Goal: Task Accomplishment & Management: Use online tool/utility

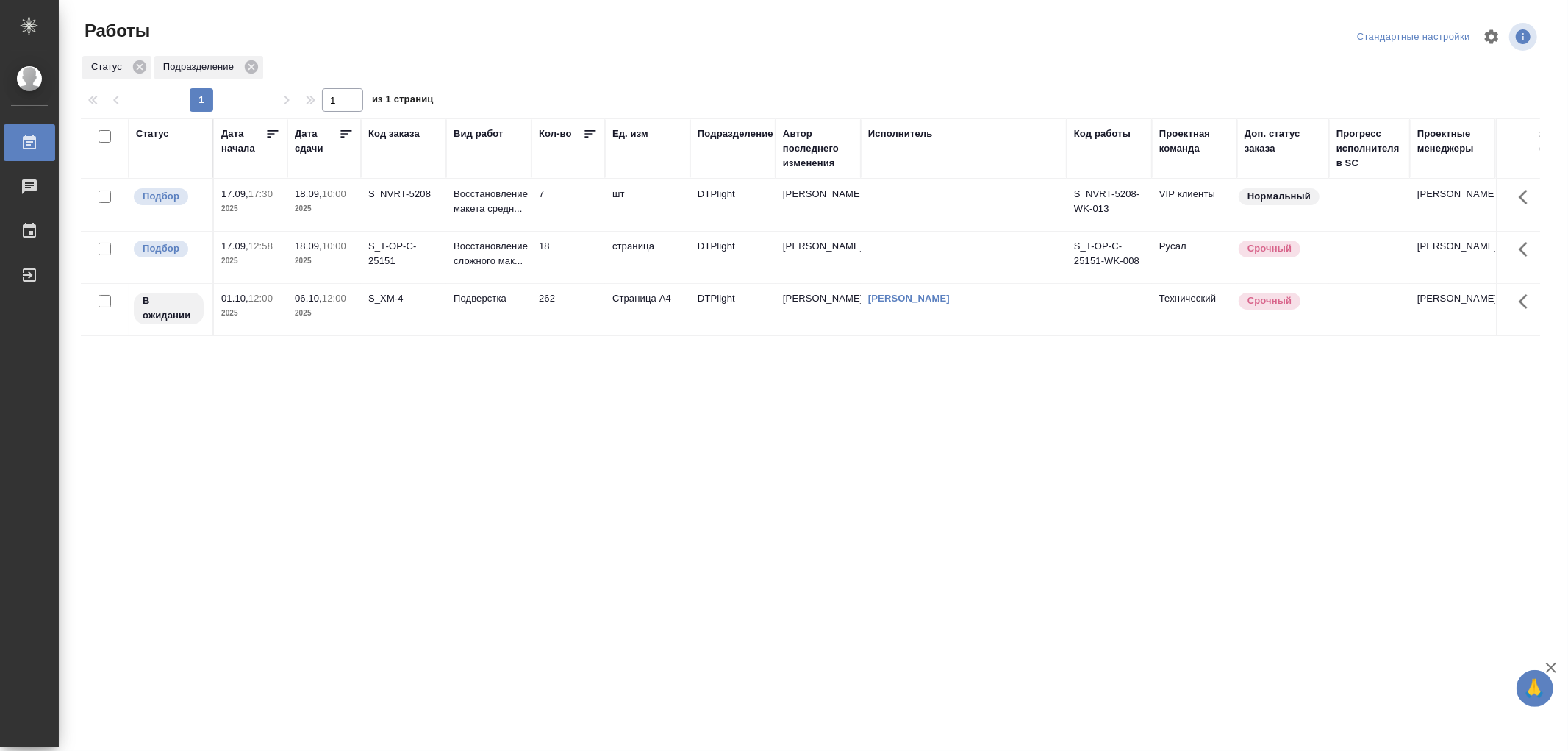
click at [573, 199] on td "7" at bounding box center [568, 205] width 73 height 51
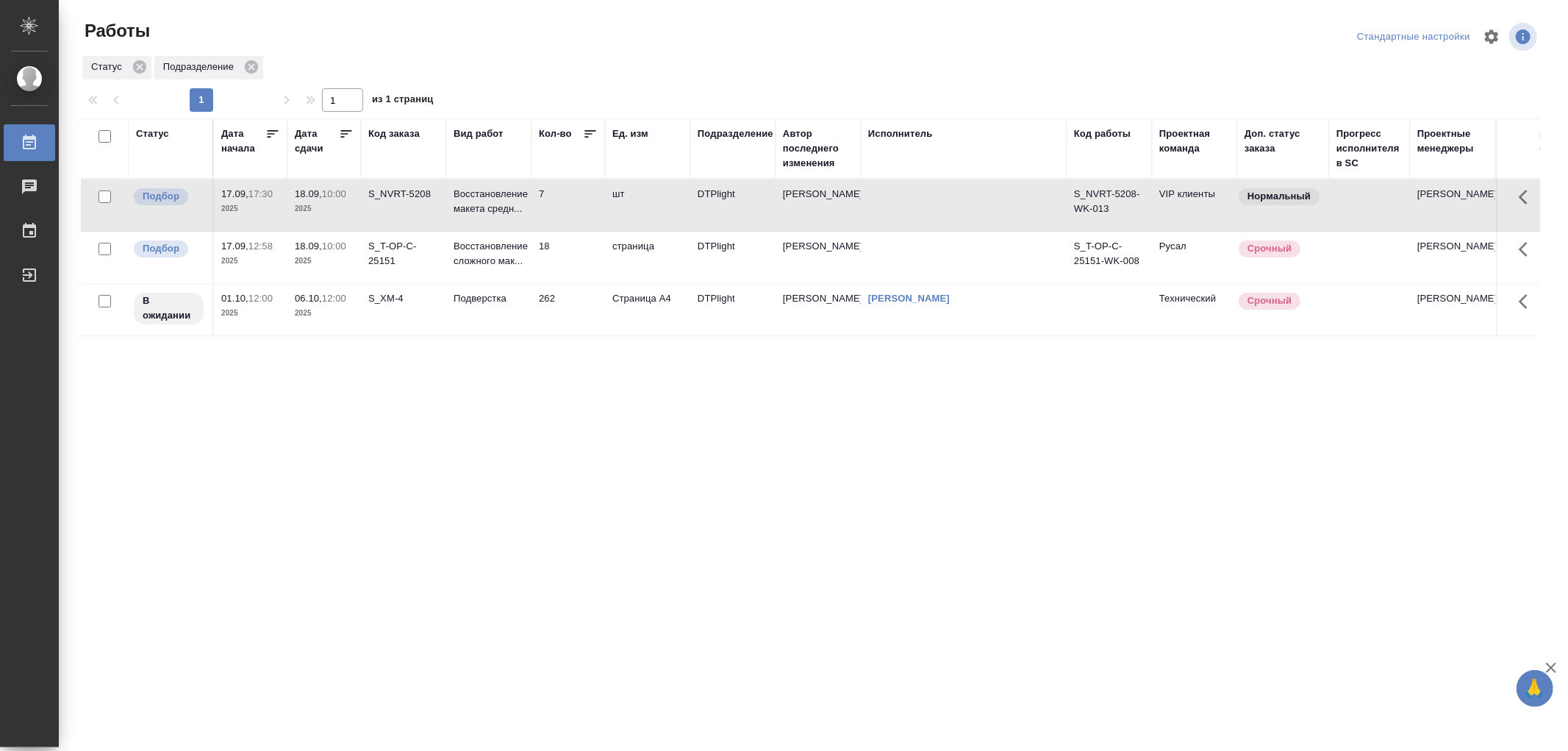
click at [573, 199] on td "7" at bounding box center [568, 205] width 73 height 51
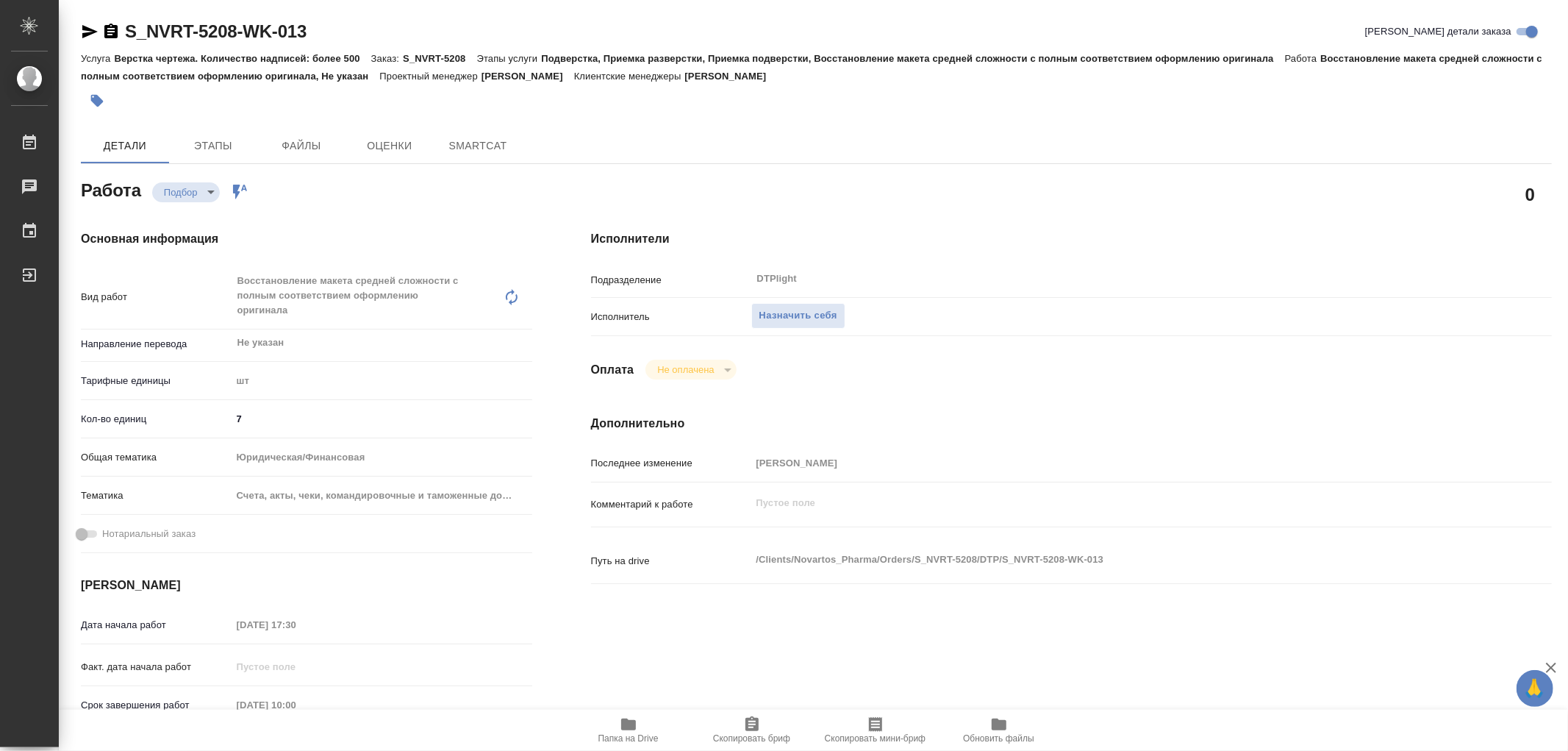
type textarea "x"
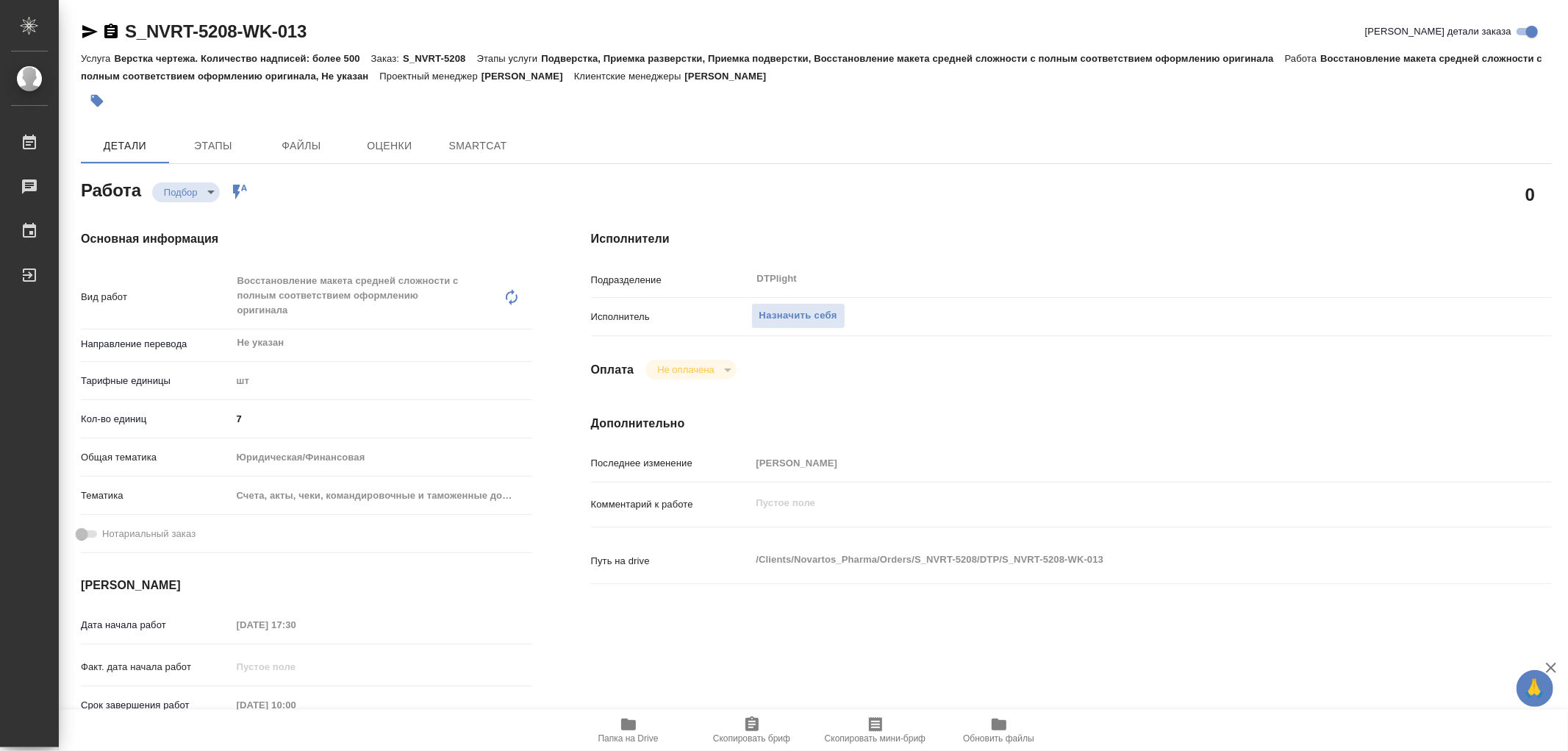
type textarea "x"
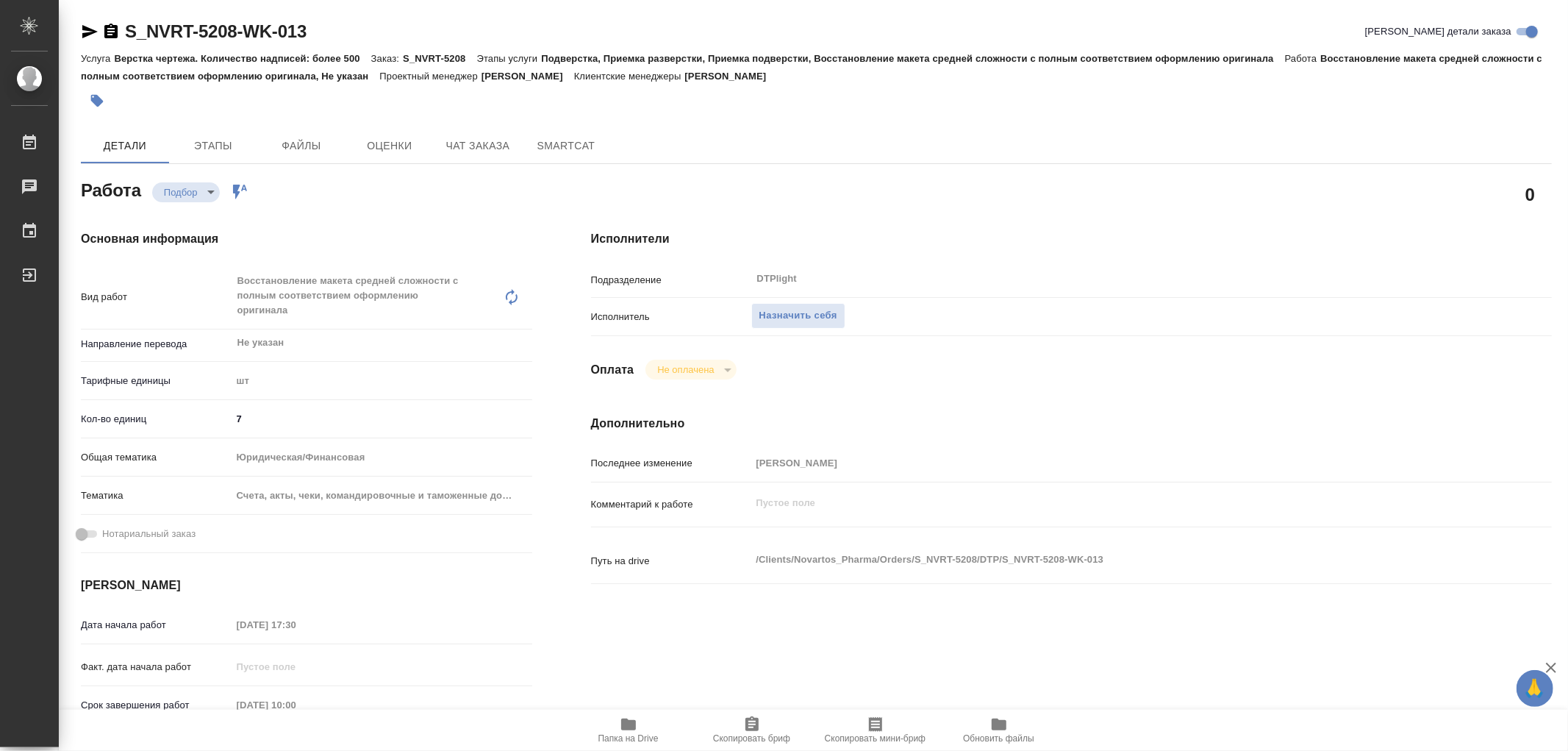
click at [622, 732] on icon "button" at bounding box center [628, 725] width 18 height 18
type textarea "x"
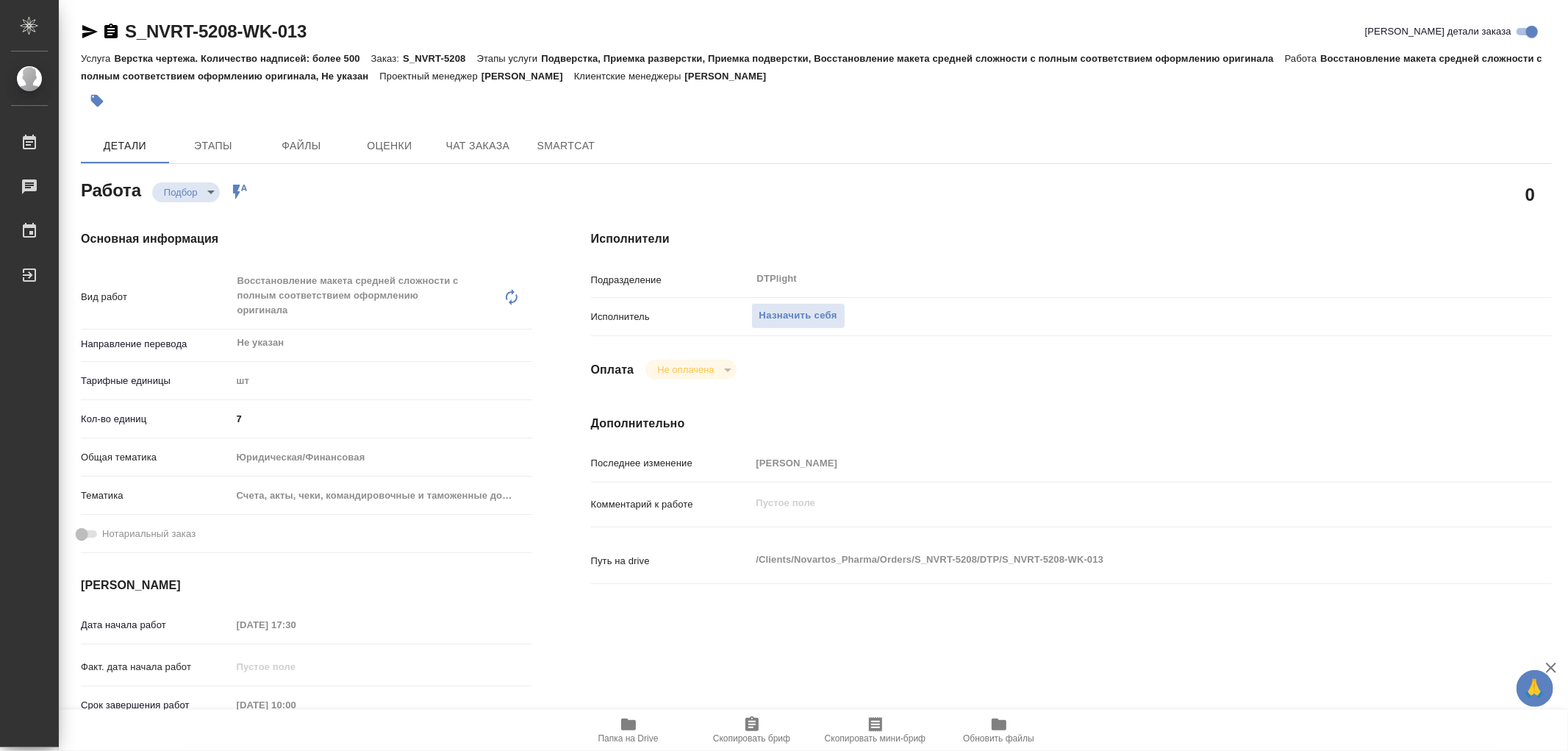
type textarea "x"
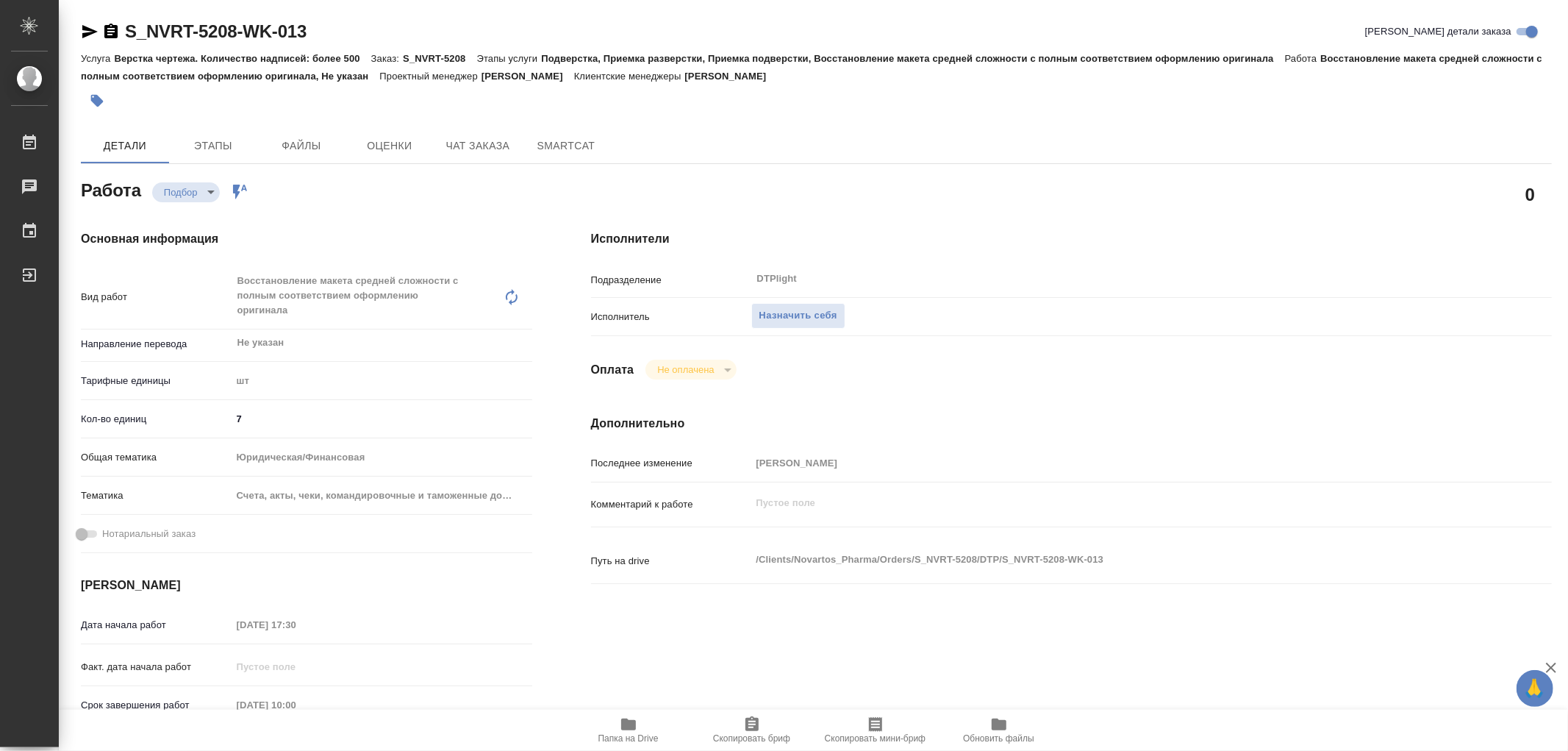
type textarea "x"
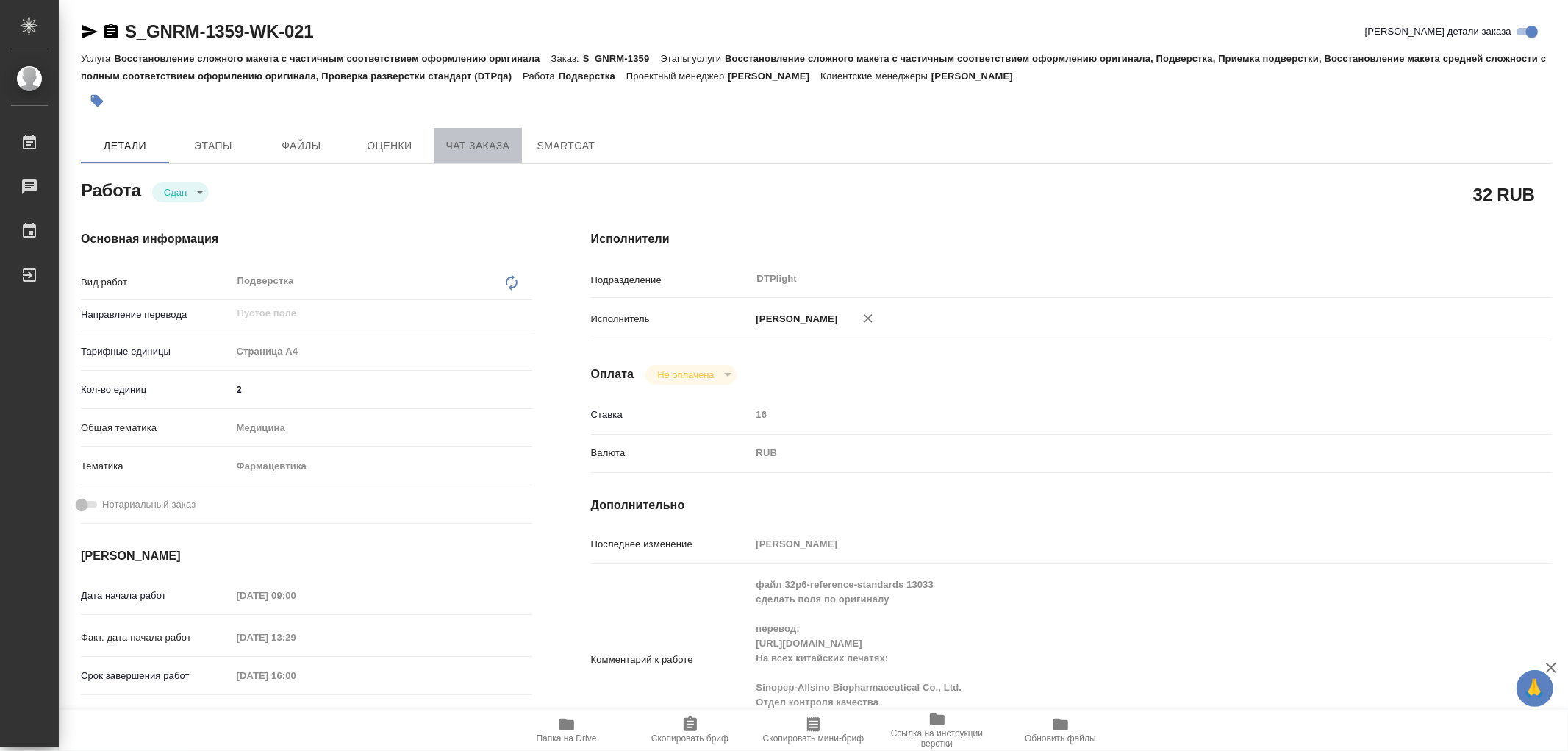
click at [476, 144] on span "Чат заказа" at bounding box center [477, 146] width 71 height 19
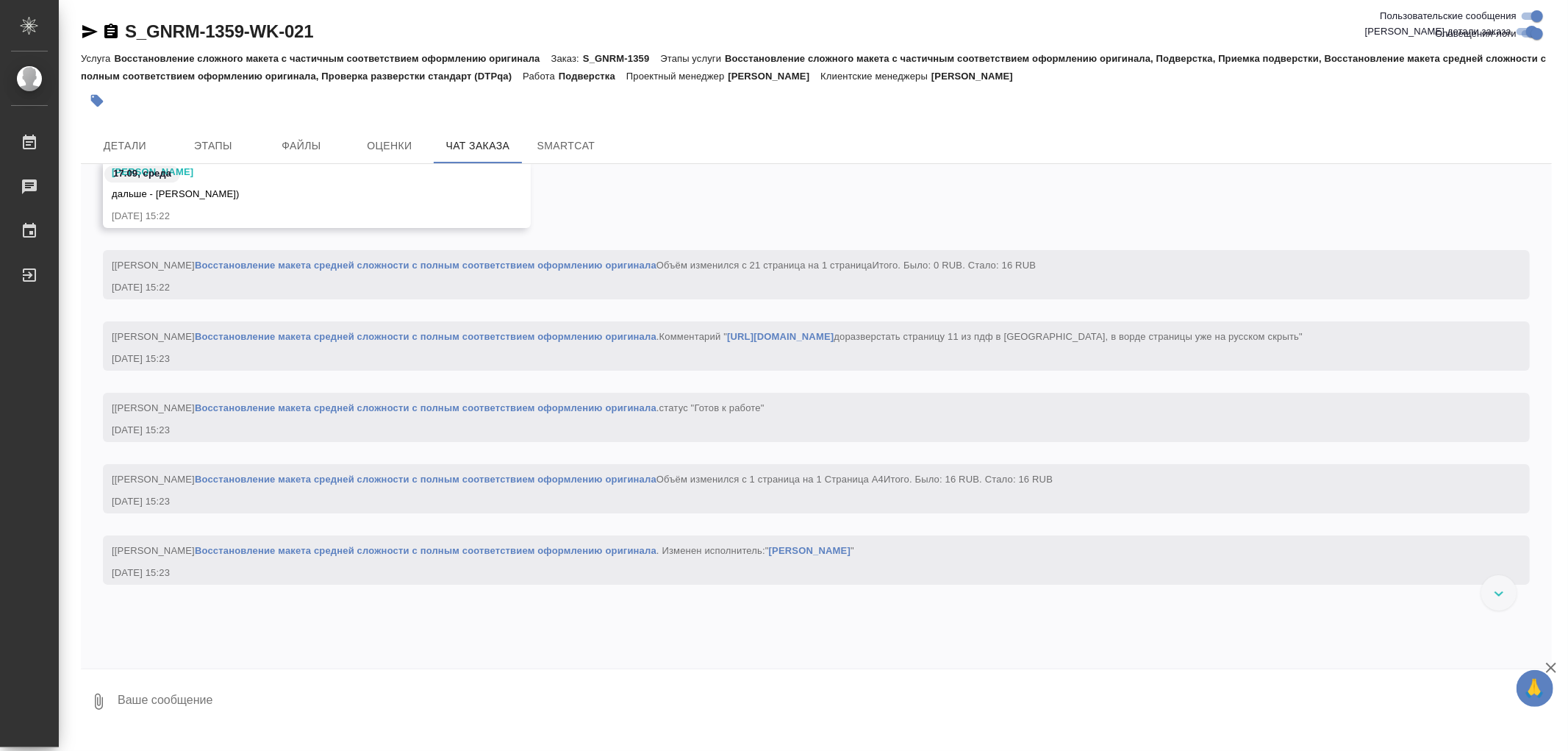
scroll to position [195851, 0]
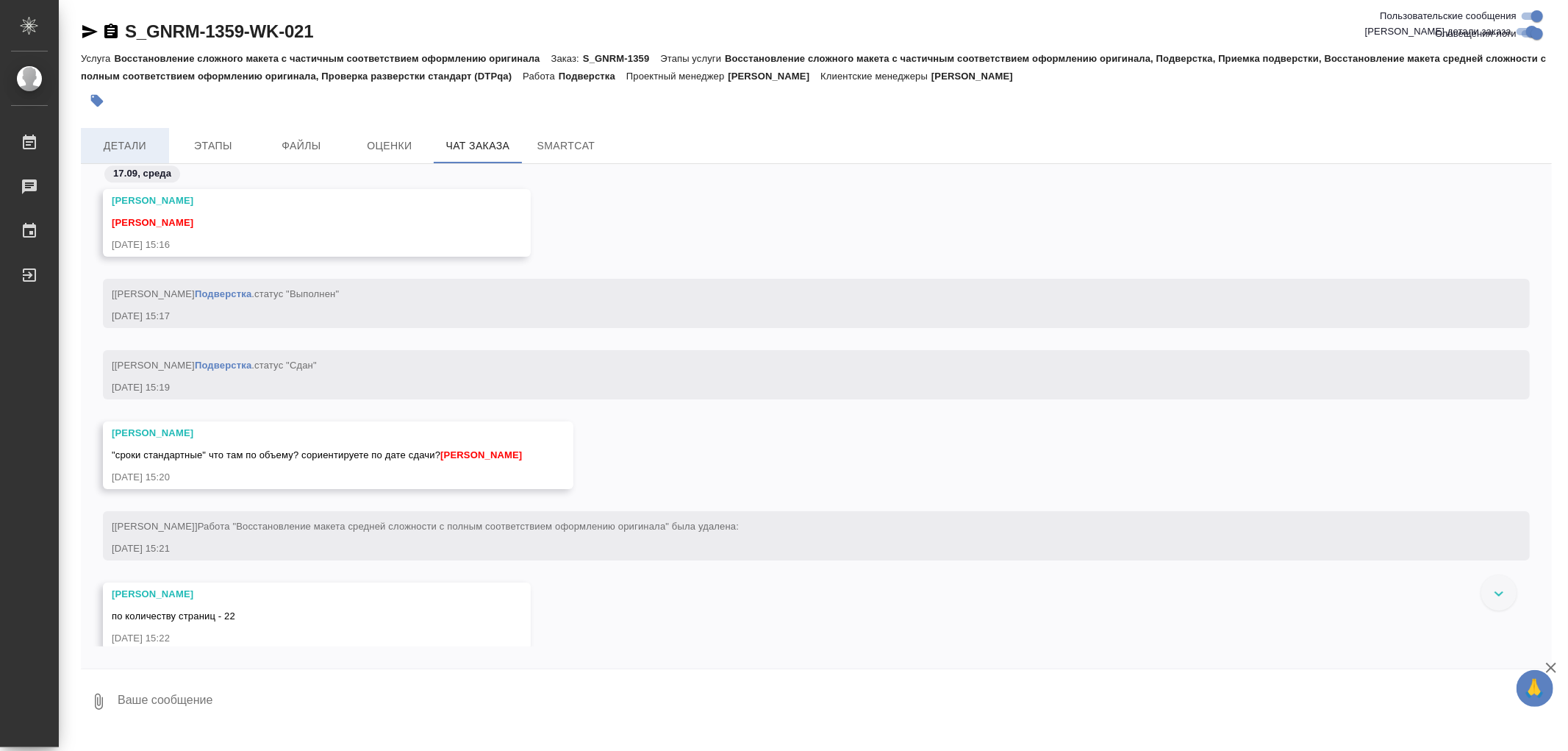
click at [118, 137] on span "Детали" at bounding box center [125, 146] width 71 height 19
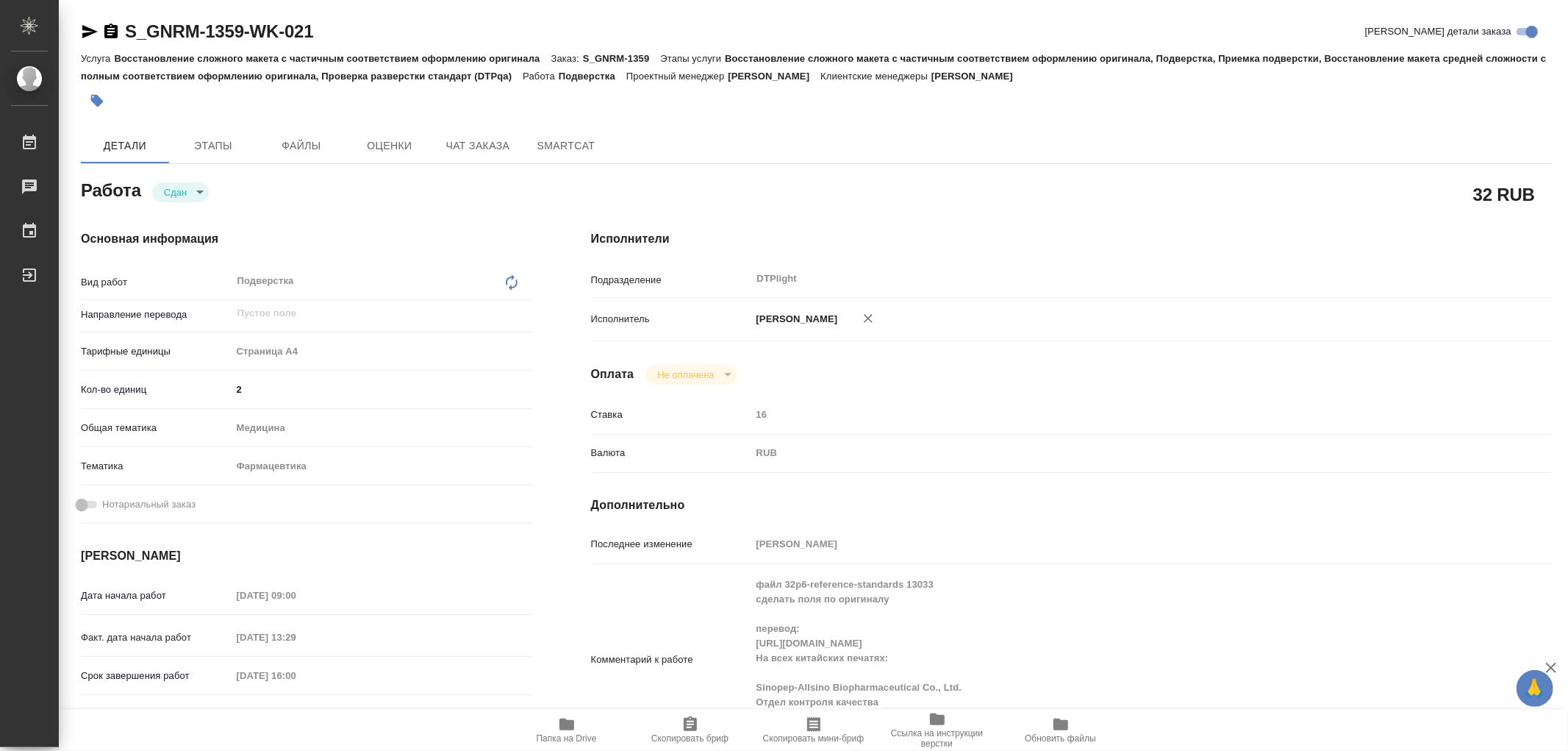
type textarea "x"
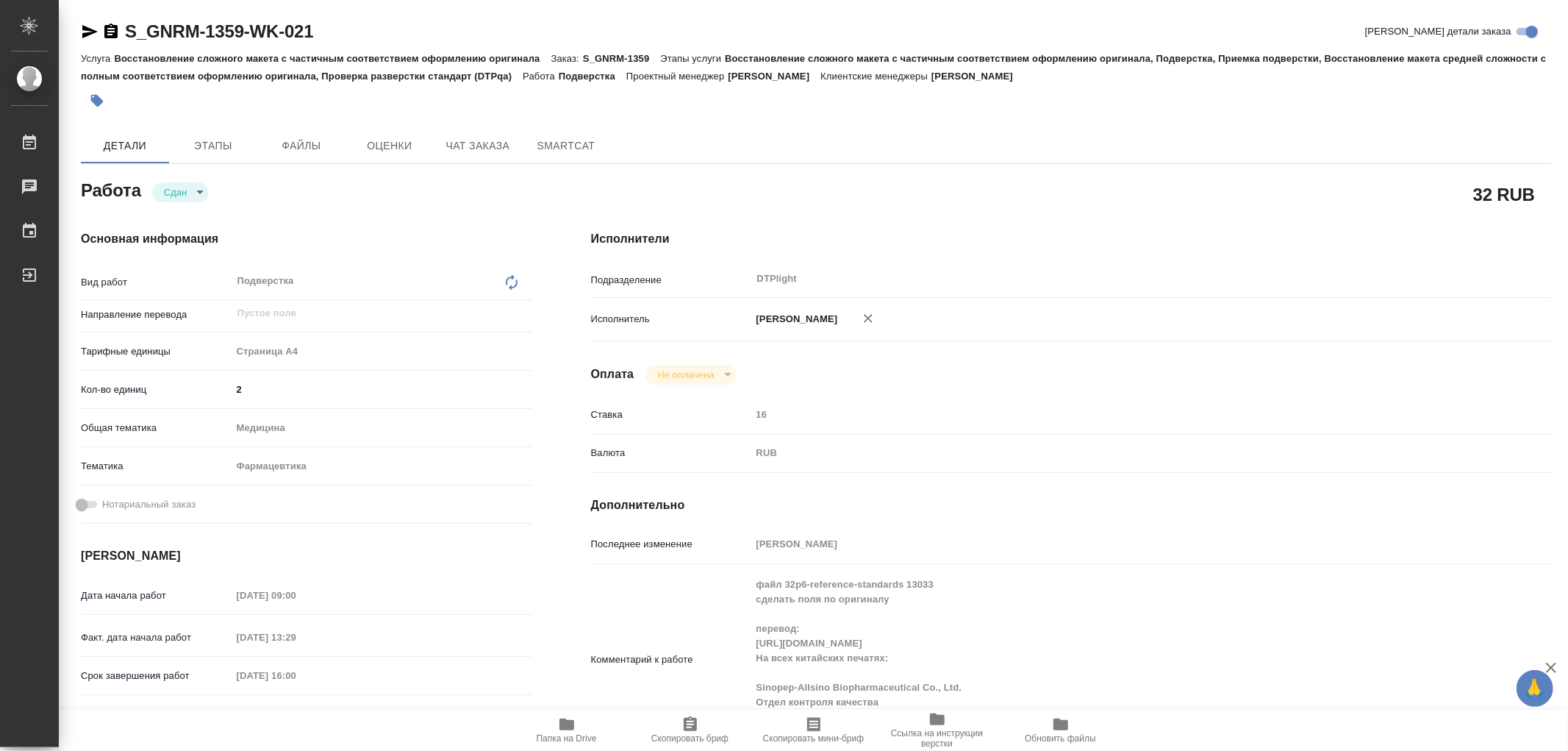
type textarea "x"
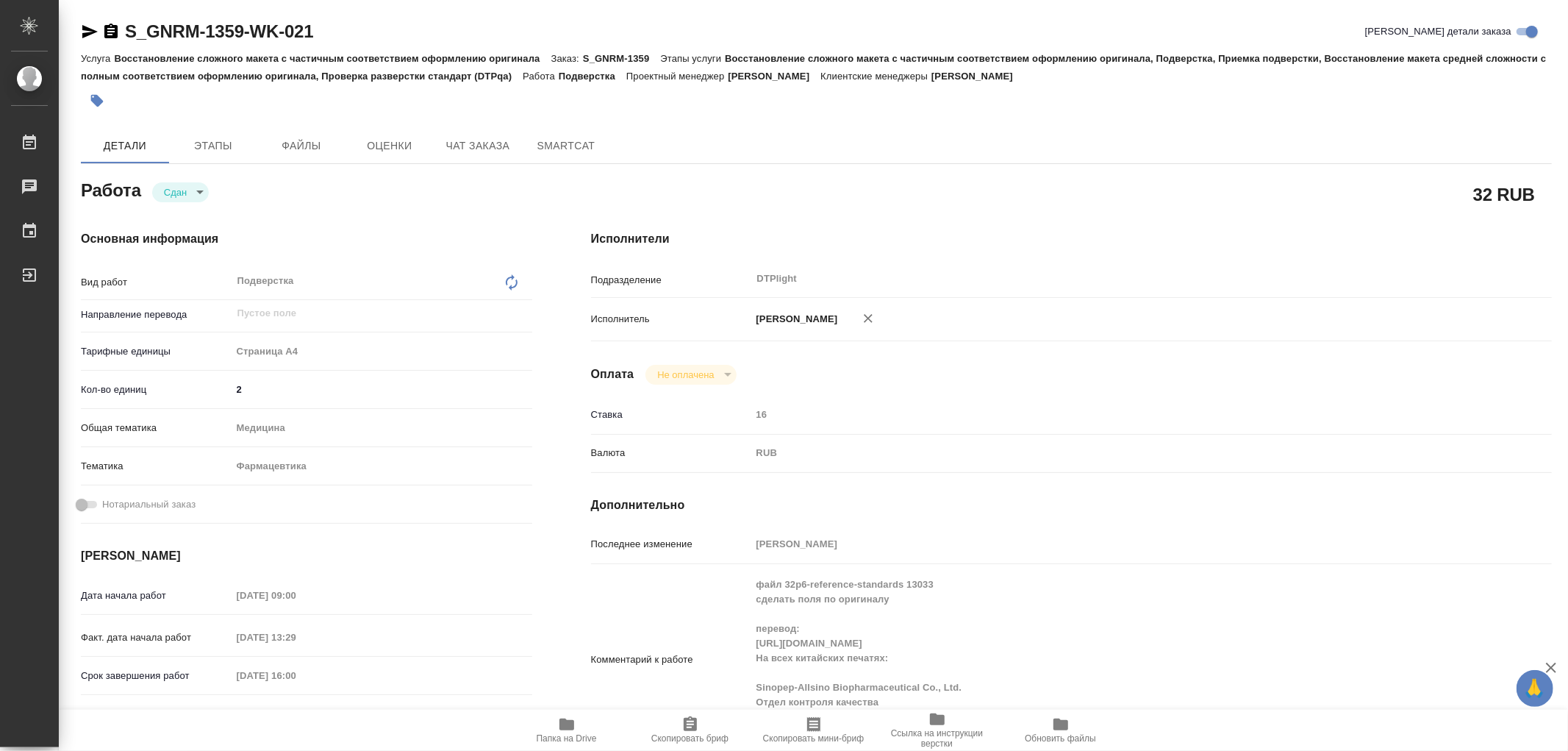
type textarea "x"
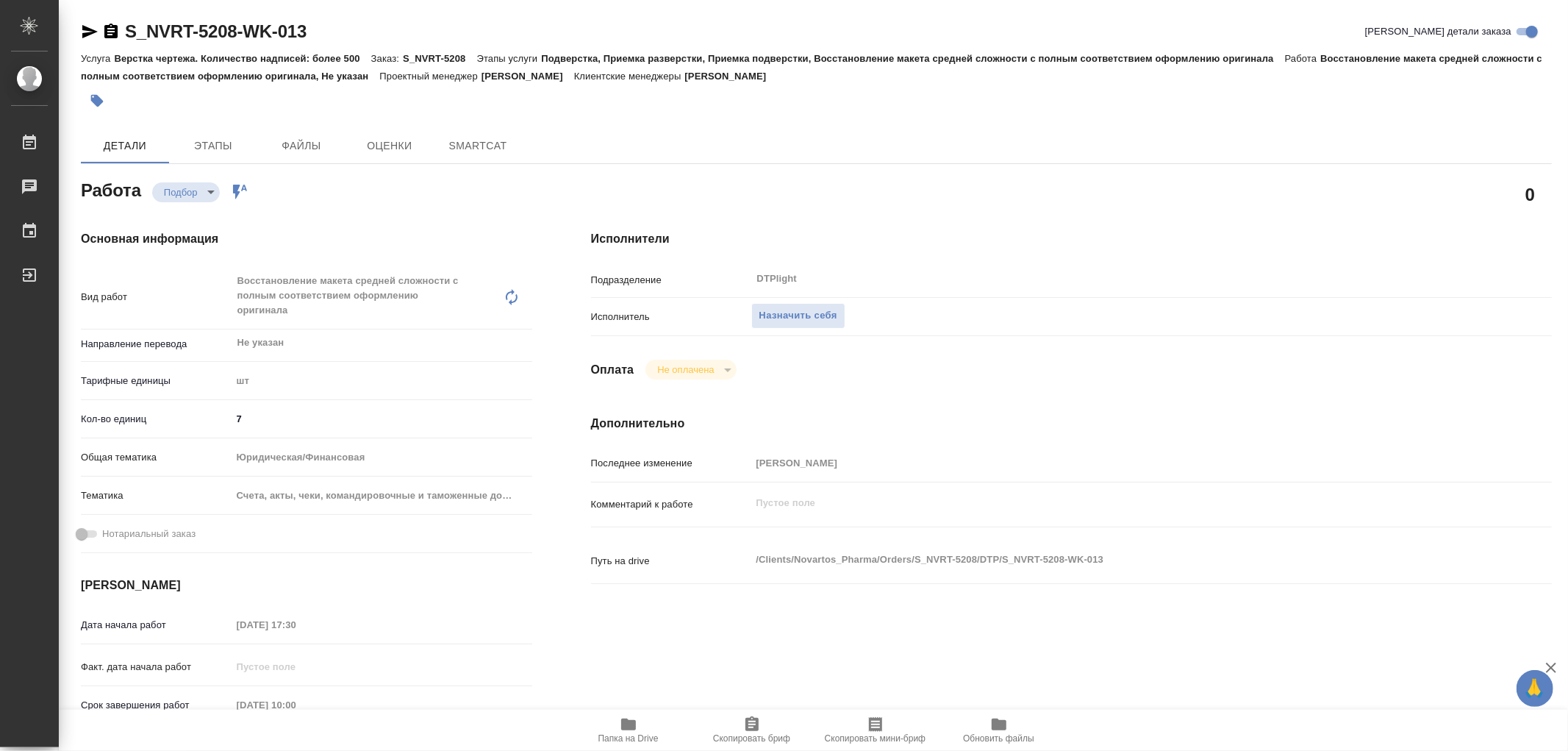
type textarea "x"
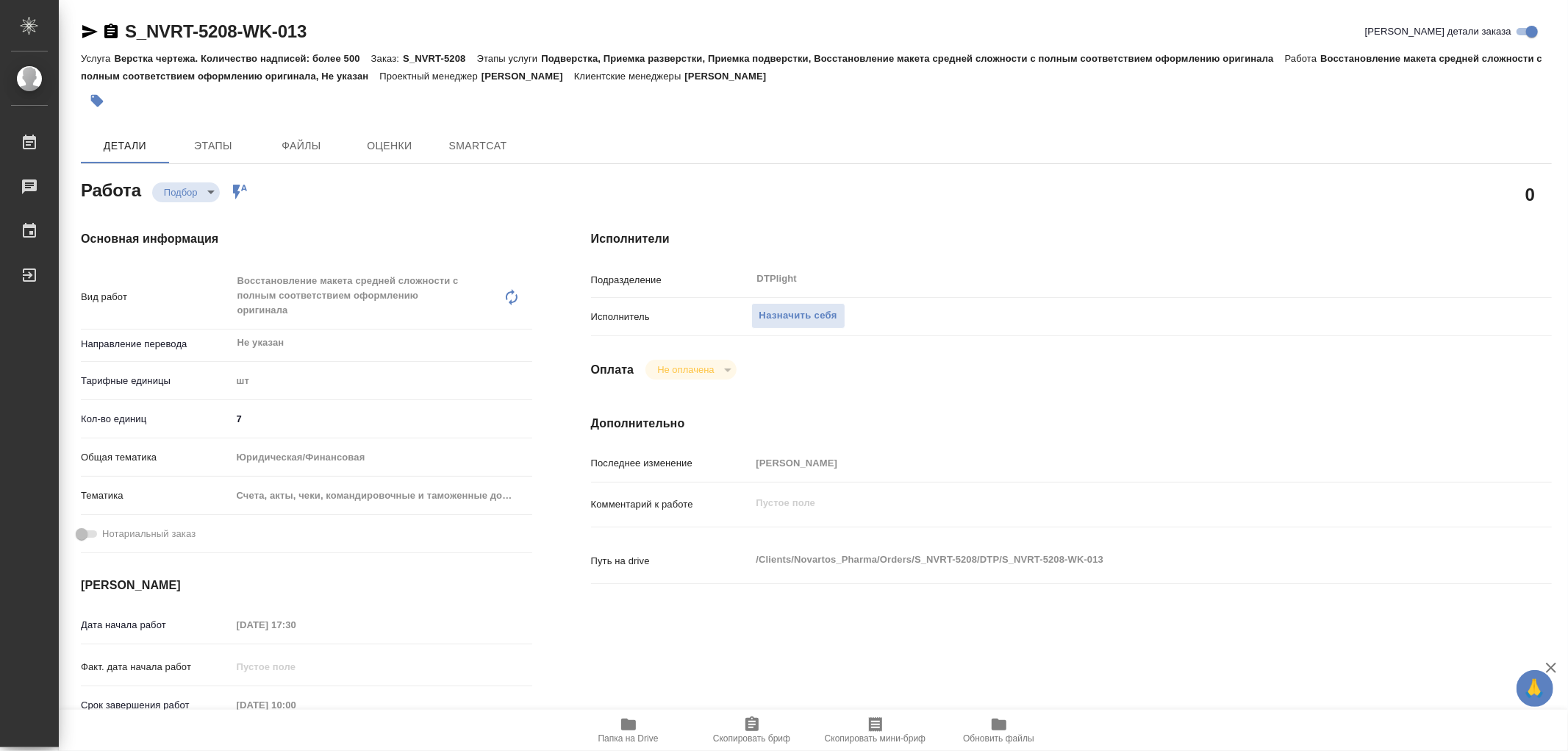
type textarea "x"
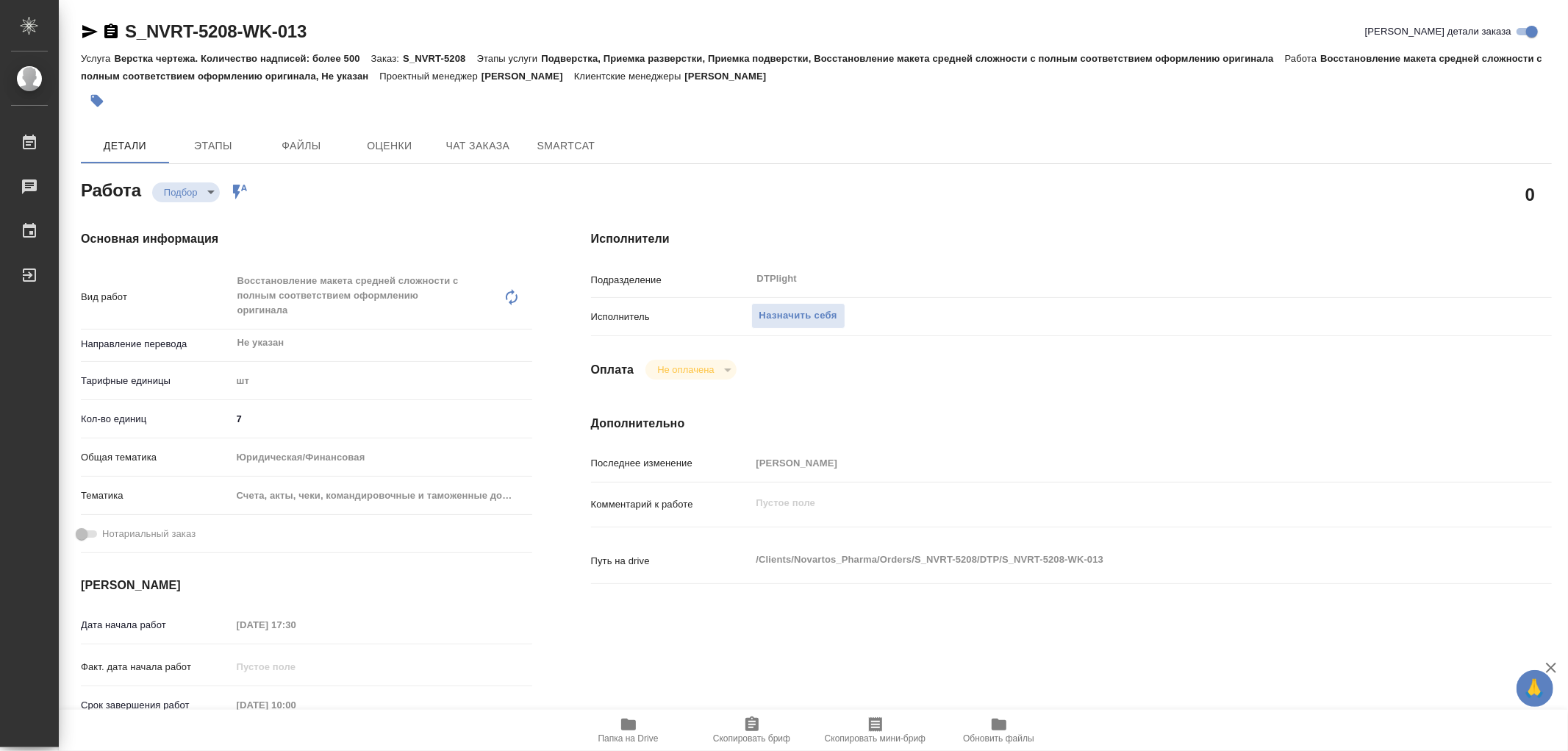
type textarea "x"
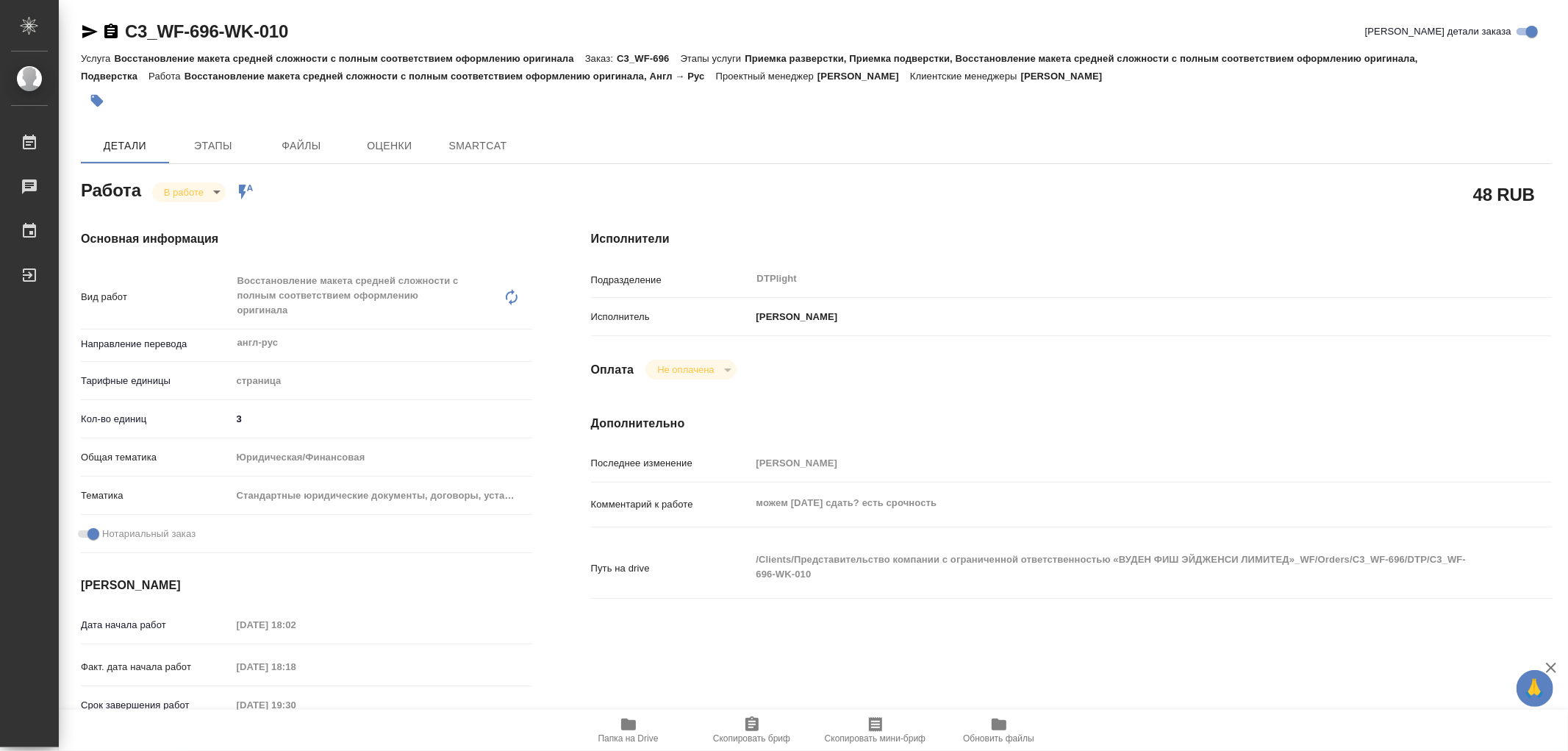
type textarea "x"
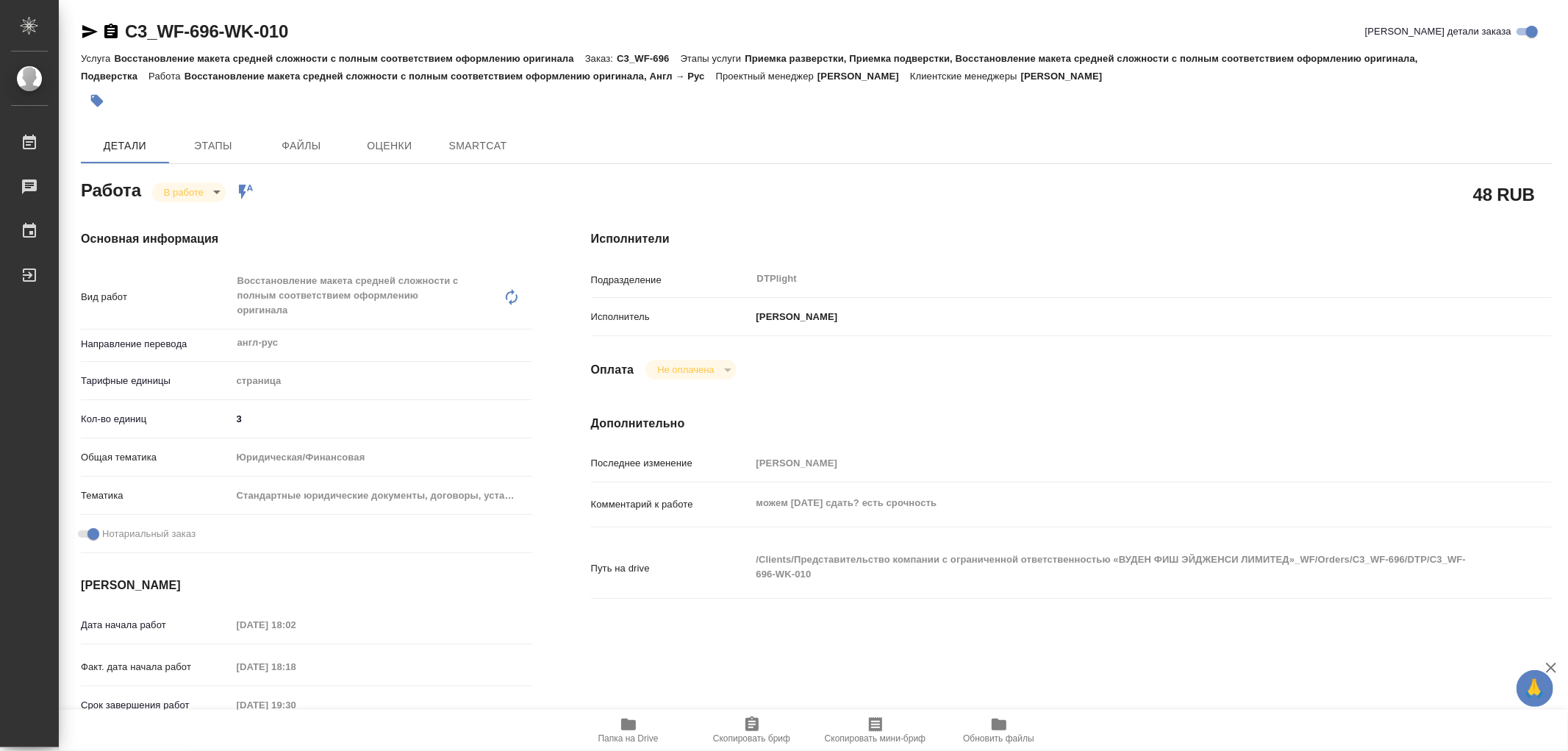
type textarea "x"
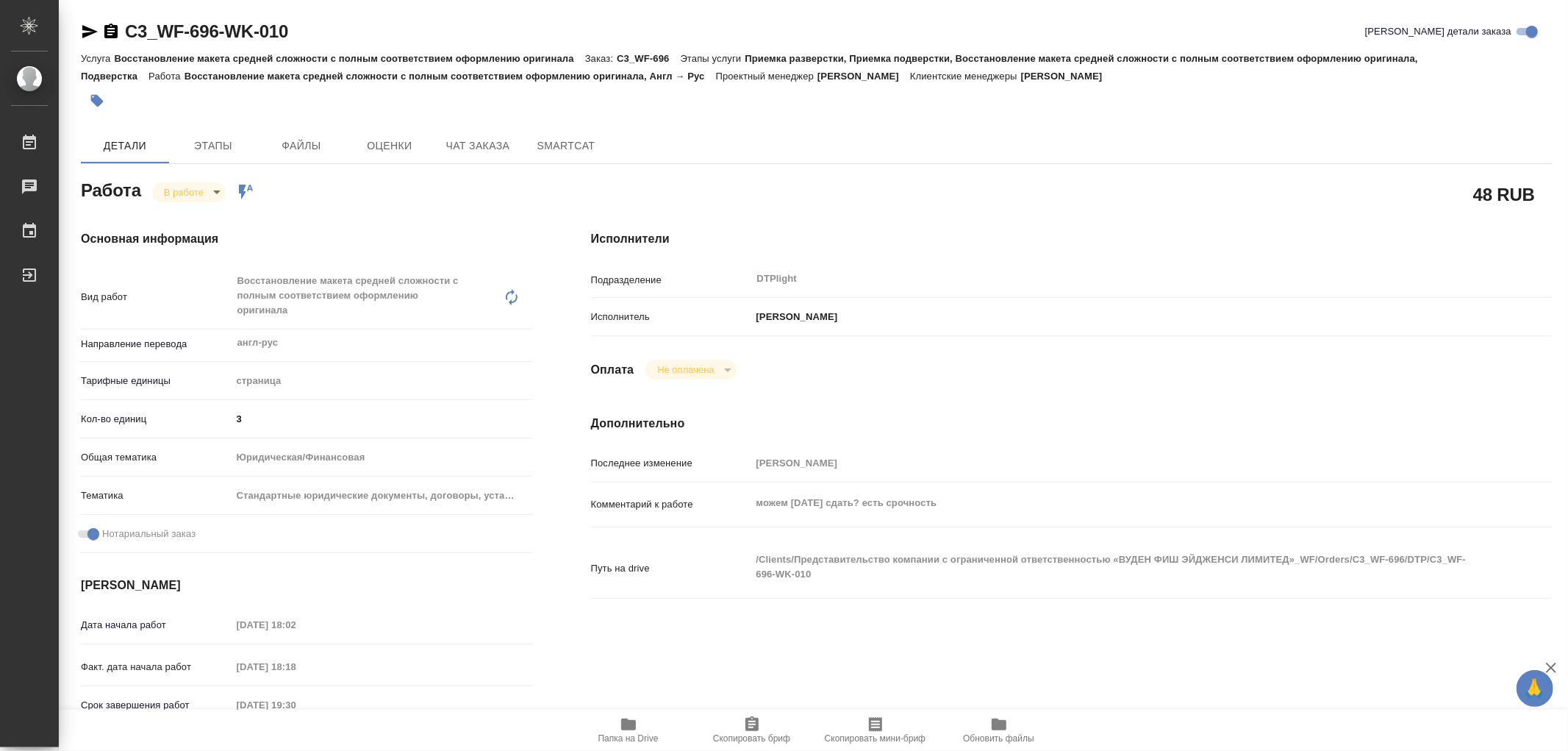
type textarea "x"
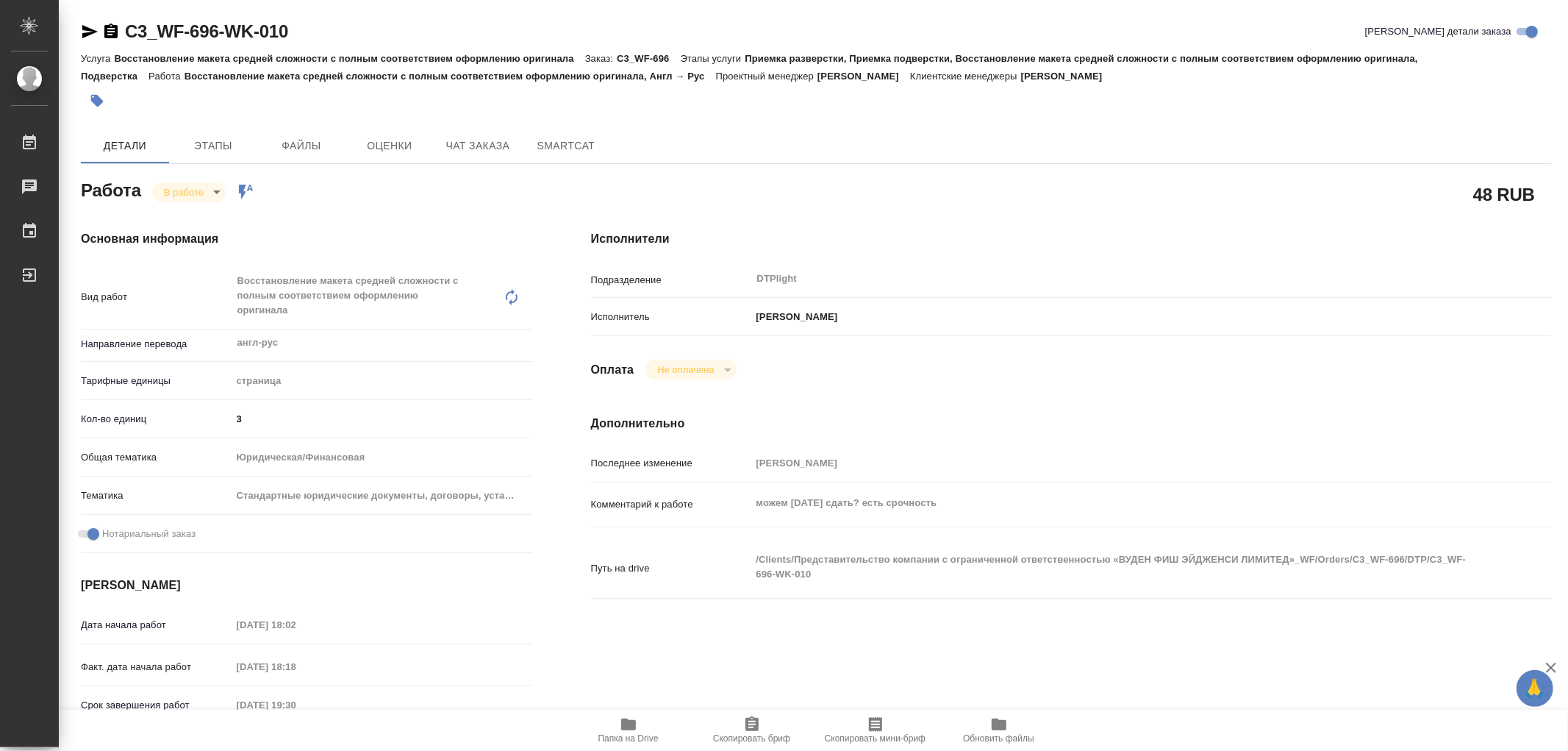
type textarea "x"
